Goal: Navigation & Orientation: Find specific page/section

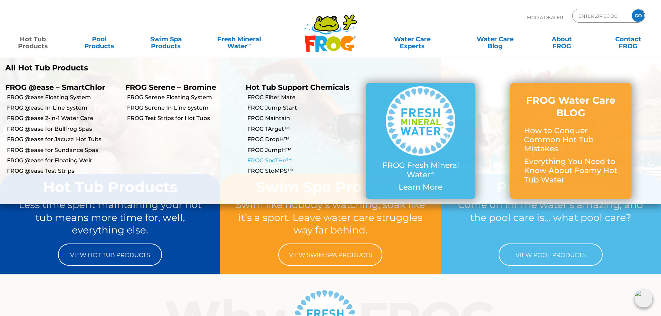
click at [277, 159] on link "FROG SooTHe™" at bounding box center [304, 161] width 113 height 8
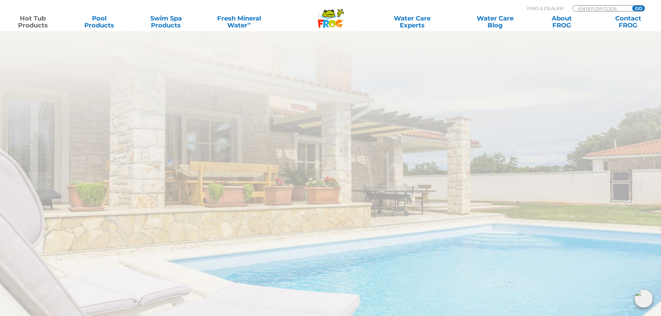
scroll to position [2622, 0]
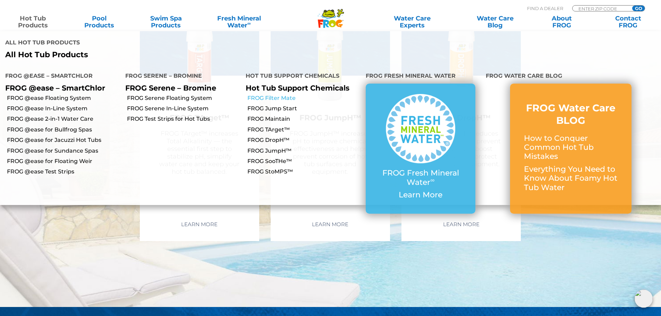
click at [288, 94] on link "FROG Filter Mate" at bounding box center [304, 98] width 113 height 8
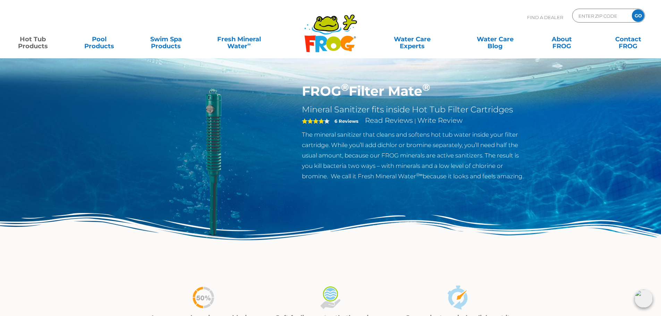
click at [324, 119] on span "4" at bounding box center [313, 121] width 22 height 6
click at [342, 119] on strong "6 Reviews" at bounding box center [347, 121] width 24 height 6
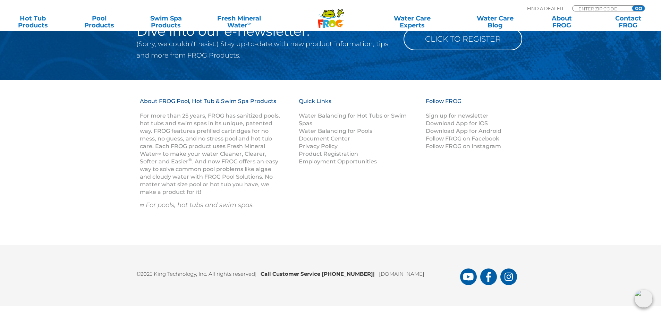
scroll to position [923, 0]
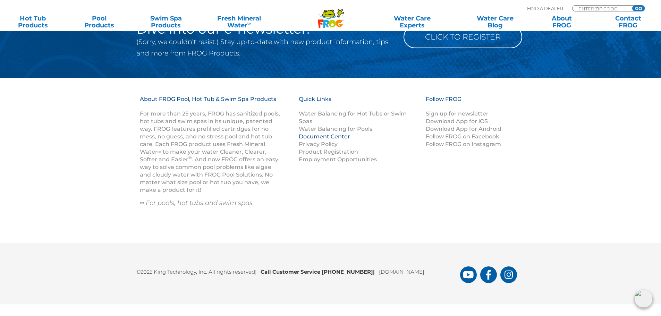
click at [337, 135] on link "Document Center" at bounding box center [324, 136] width 51 height 7
